Goal: Find specific fact: Find contact information

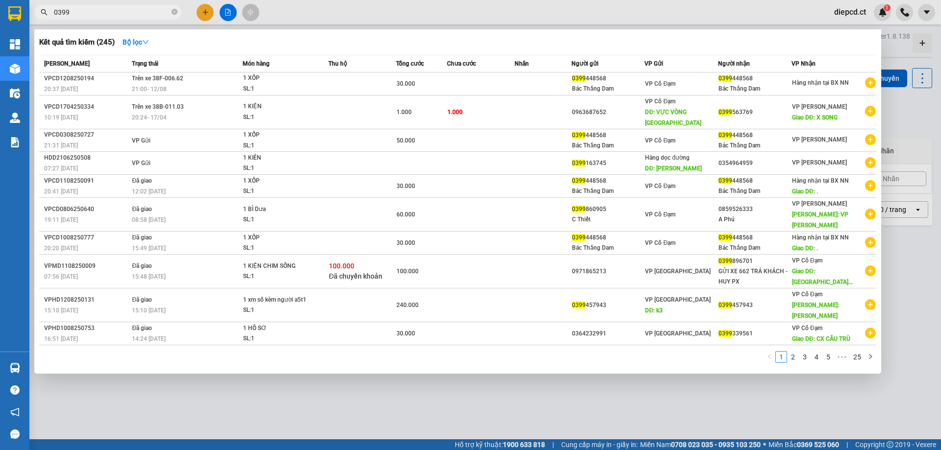
click at [175, 13] on icon "close-circle" at bounding box center [175, 12] width 6 height 6
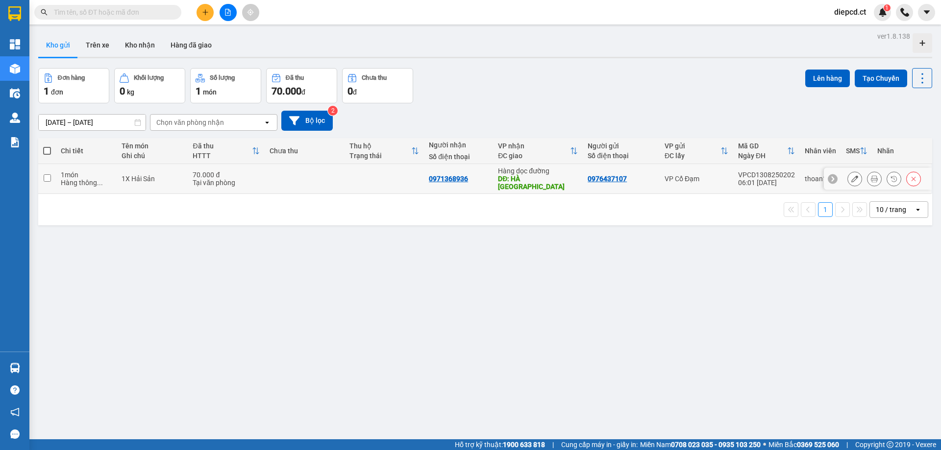
click at [598, 177] on div "0976437107" at bounding box center [607, 179] width 39 height 8
copy div "0976437107"
click at [441, 175] on div "0971368936" at bounding box center [448, 179] width 39 height 8
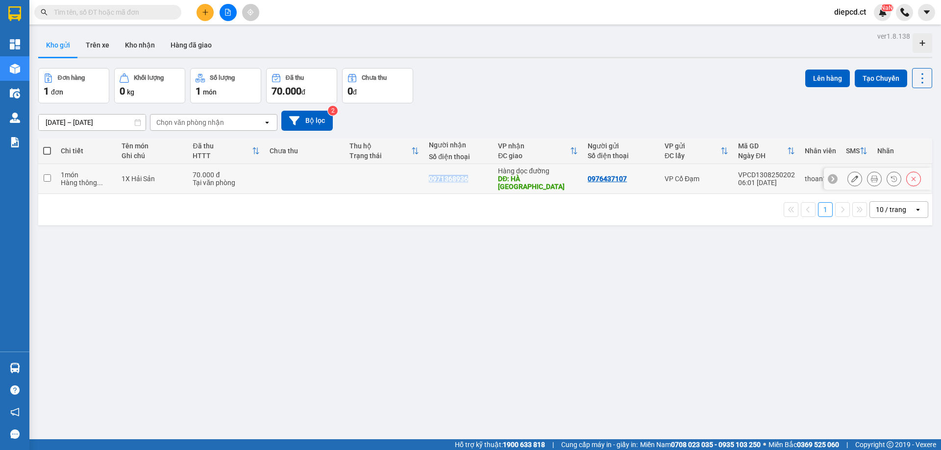
click at [441, 175] on div "0971368936" at bounding box center [448, 179] width 39 height 8
copy div "0971368936"
